Goal: Task Accomplishment & Management: Use online tool/utility

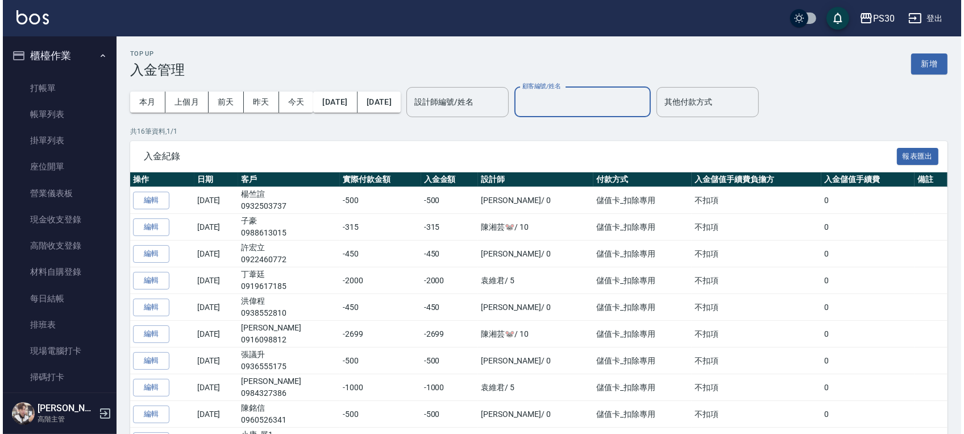
scroll to position [1410, 0]
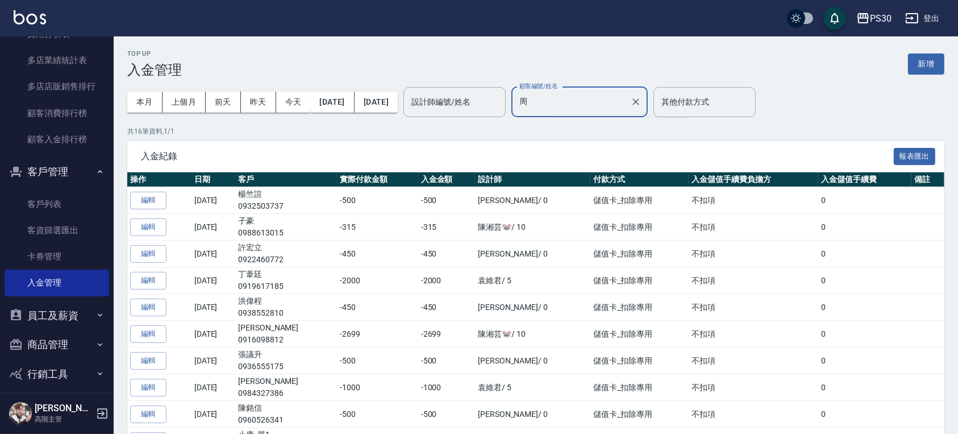
type input "周"
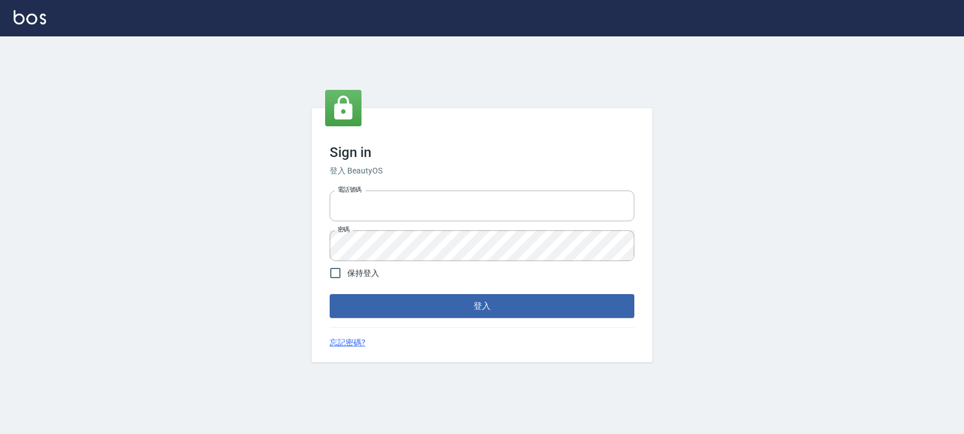
type input "0972392966"
click at [491, 304] on button "登入" at bounding box center [482, 306] width 305 height 24
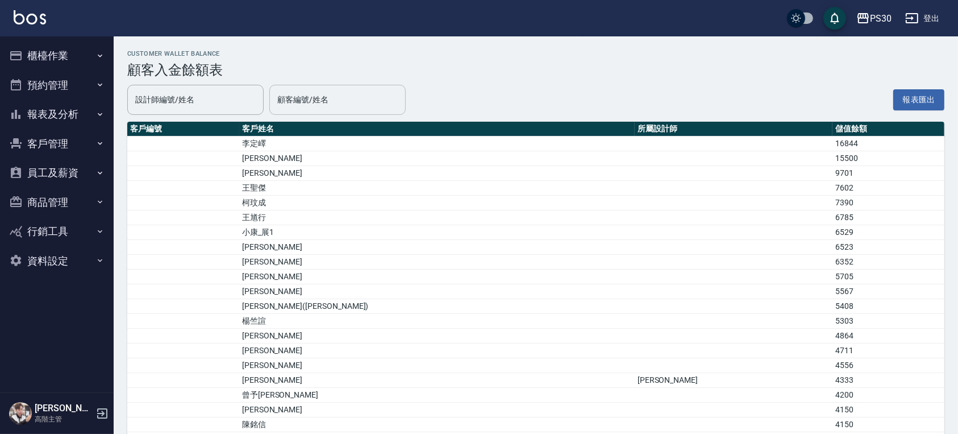
click at [317, 102] on input "顧客編號/姓名" at bounding box center [338, 100] width 126 height 20
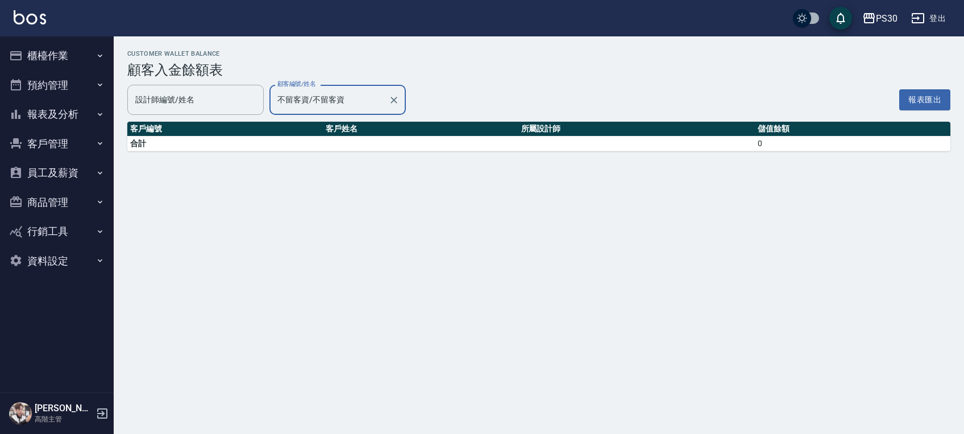
click at [316, 102] on input "不留客資/不留客資" at bounding box center [329, 100] width 109 height 20
type input "u"
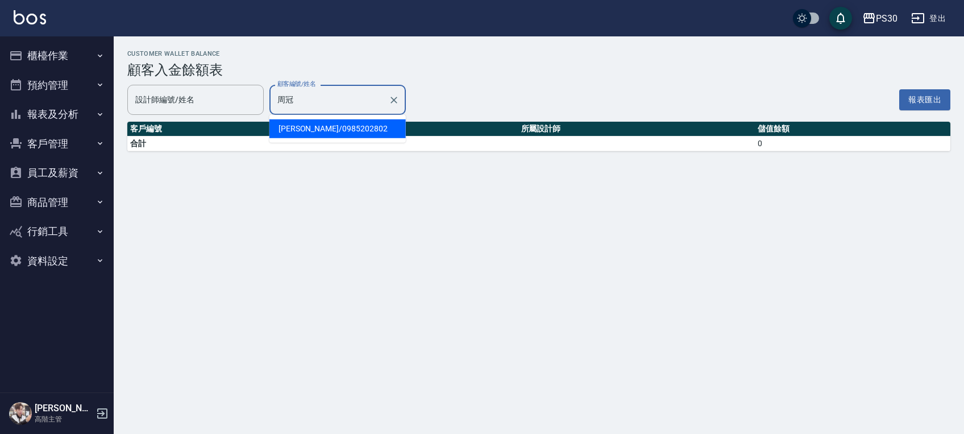
type input "[PERSON_NAME]/0985202802"
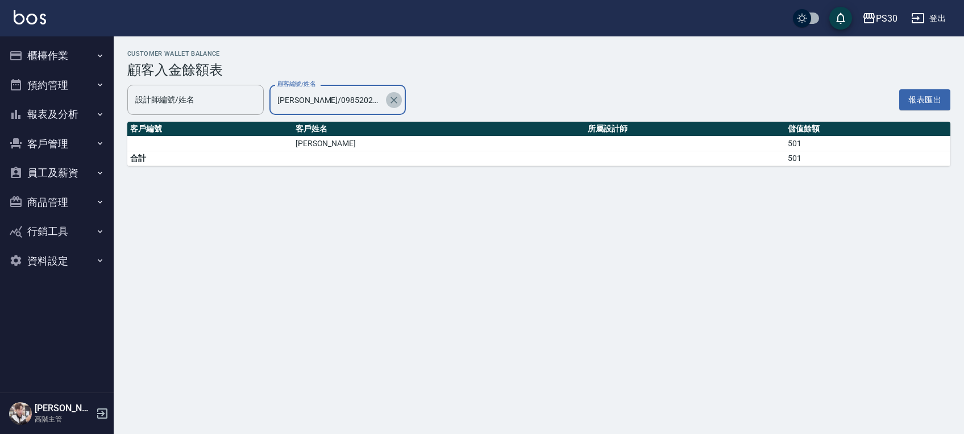
click at [396, 106] on button "Clear" at bounding box center [394, 100] width 16 height 16
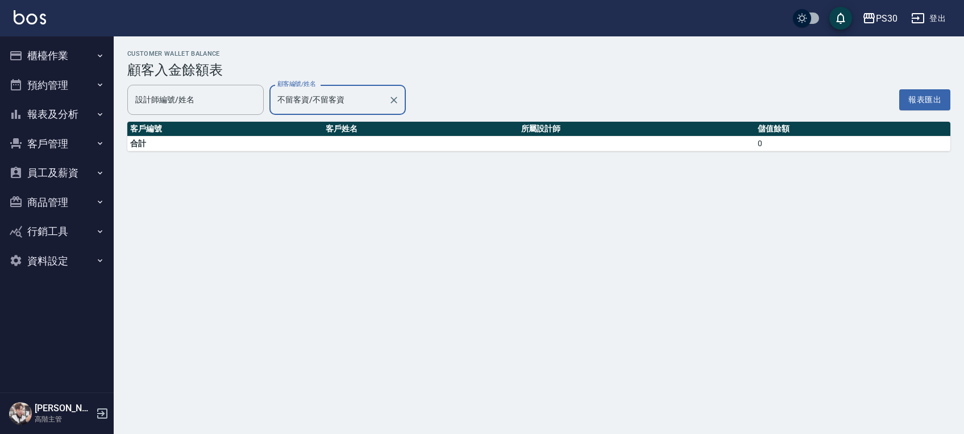
type input "不留客資/不留客資"
